Goal: Task Accomplishment & Management: Manage account settings

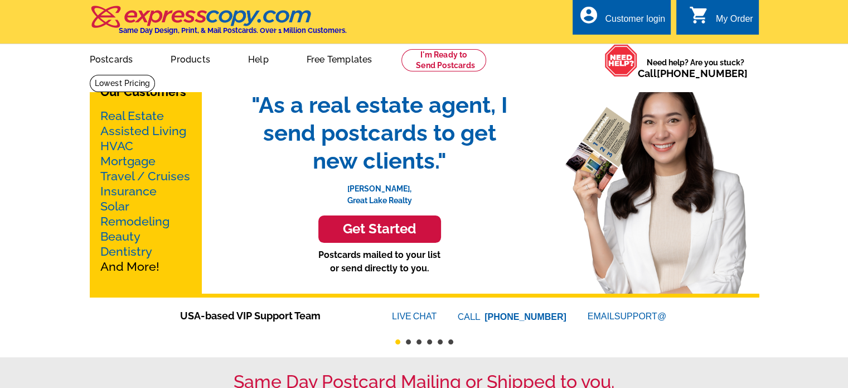
click at [634, 20] on div "Customer login" at bounding box center [635, 22] width 60 height 16
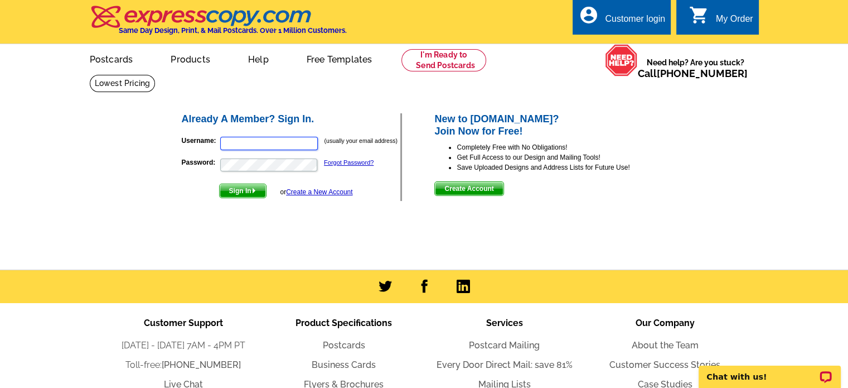
type input "[EMAIL_ADDRESS][DOMAIN_NAME]"
click at [242, 191] on span "Sign In" at bounding box center [243, 190] width 46 height 13
